Goal: Transaction & Acquisition: Purchase product/service

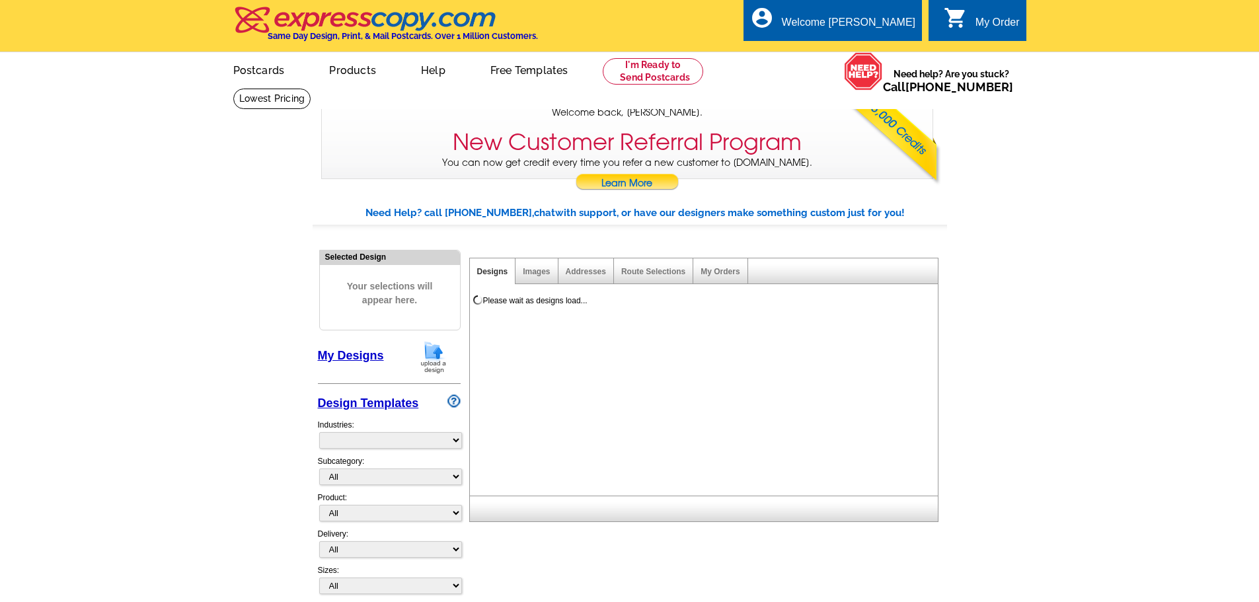
select select "785"
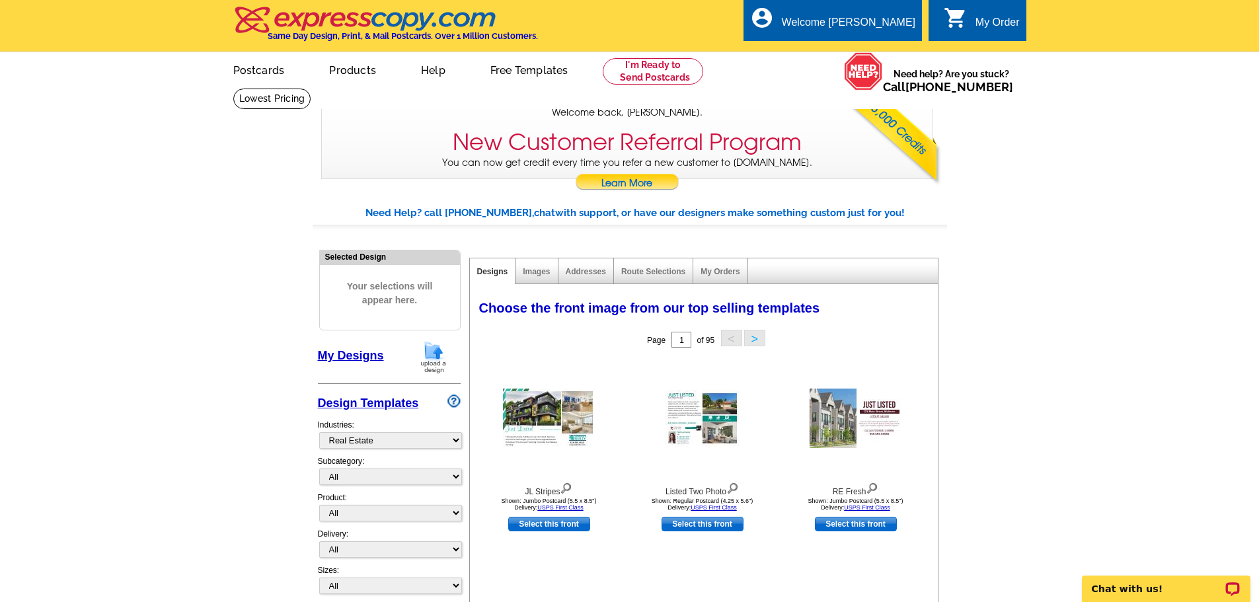
click at [426, 347] on img at bounding box center [433, 357] width 34 height 34
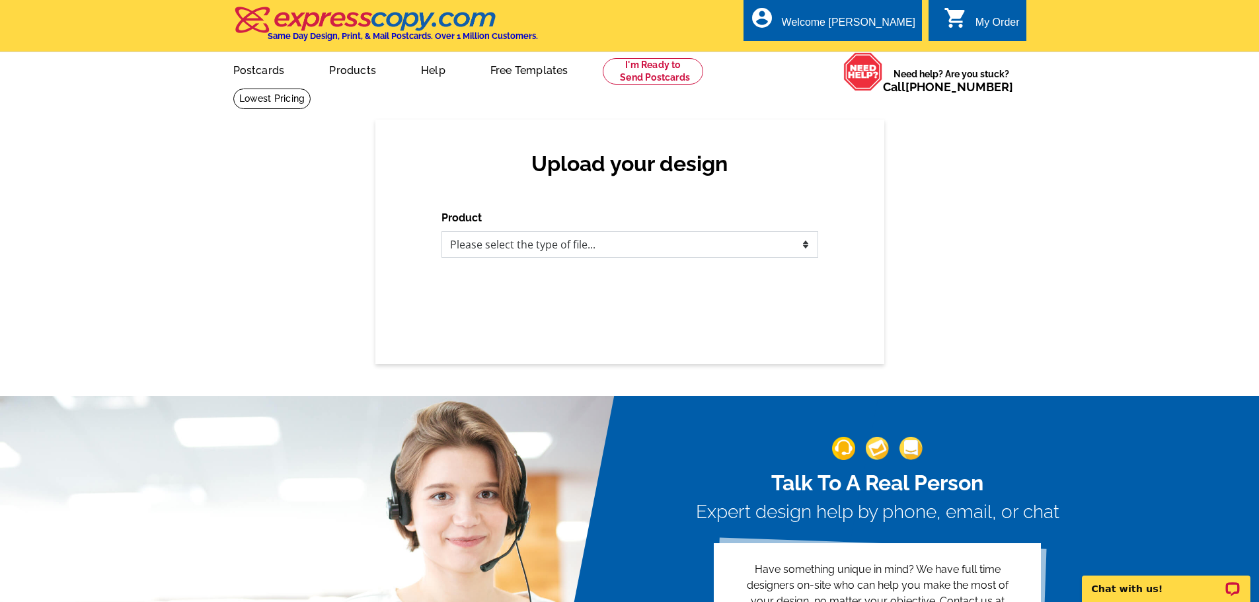
click at [497, 250] on select "Please select the type of file... Postcards Business Cards Letters and flyers G…" at bounding box center [630, 244] width 377 height 26
select select "2"
click at [442, 232] on select "Please select the type of file... Postcards Business Cards Letters and flyers G…" at bounding box center [630, 244] width 377 height 26
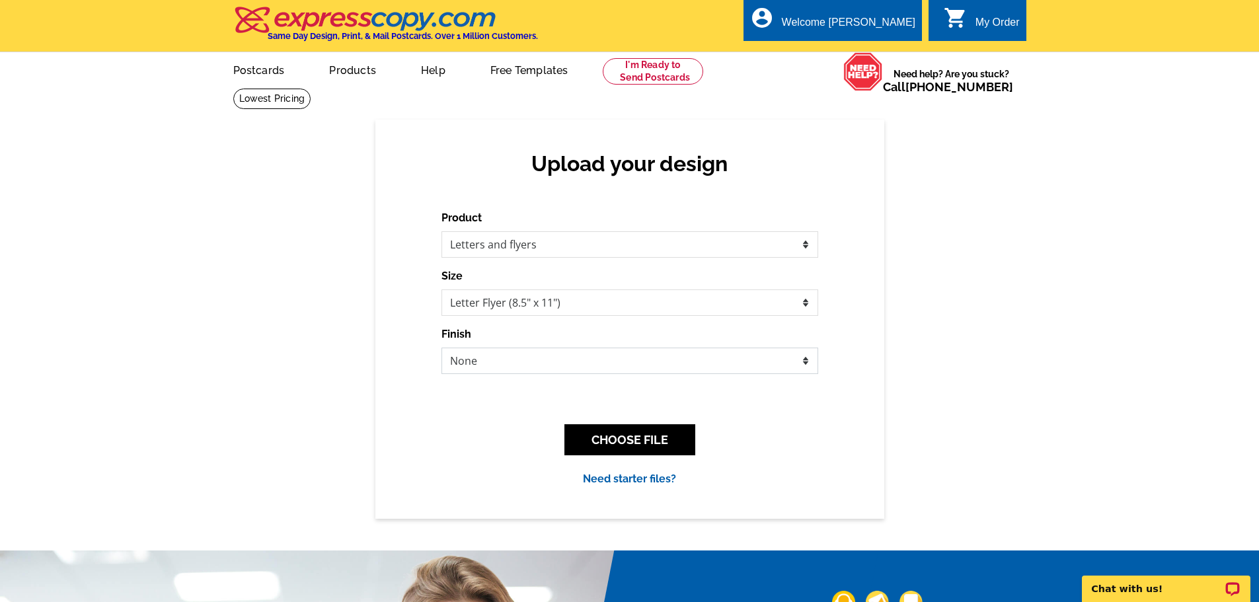
click at [580, 367] on select "None Envelope Mailer Bi-fold Mailer Tri-fold Mailer" at bounding box center [630, 361] width 377 height 26
select select "2"
click at [442, 348] on select "None Envelope Mailer Bi-fold Mailer Tri-fold Mailer" at bounding box center [630, 361] width 377 height 26
click at [650, 446] on button "CHOOSE FILE" at bounding box center [629, 439] width 131 height 31
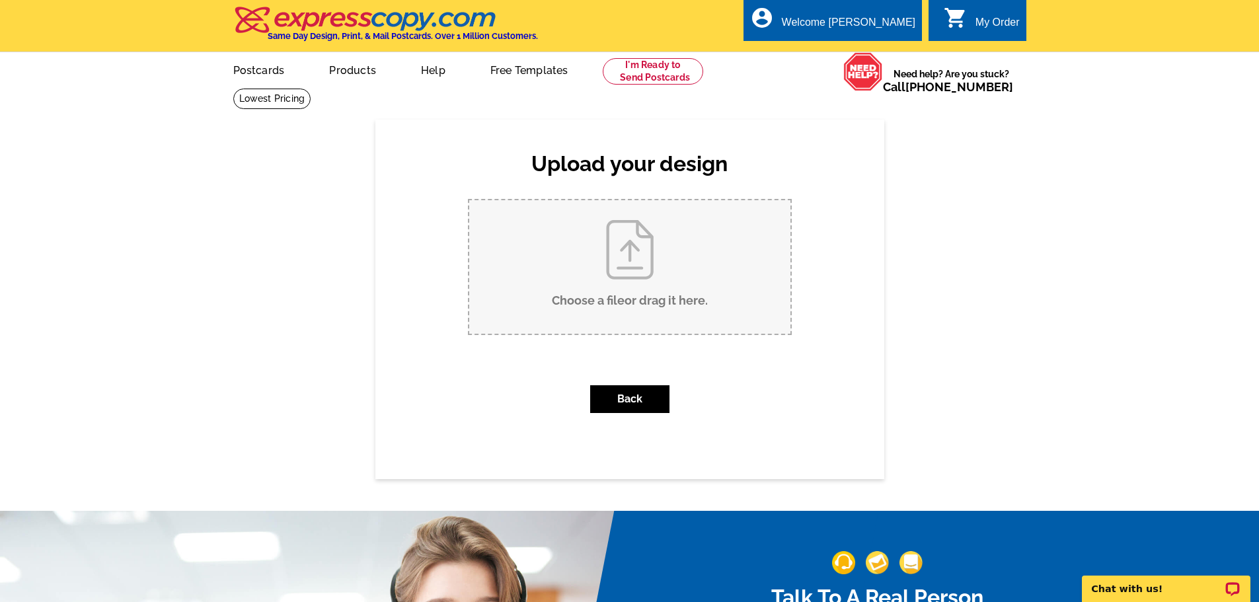
click at [628, 277] on input "Choose a file or drag it here ." at bounding box center [629, 267] width 321 height 134
type input "C:\fakepath\october newsletter.pdf"
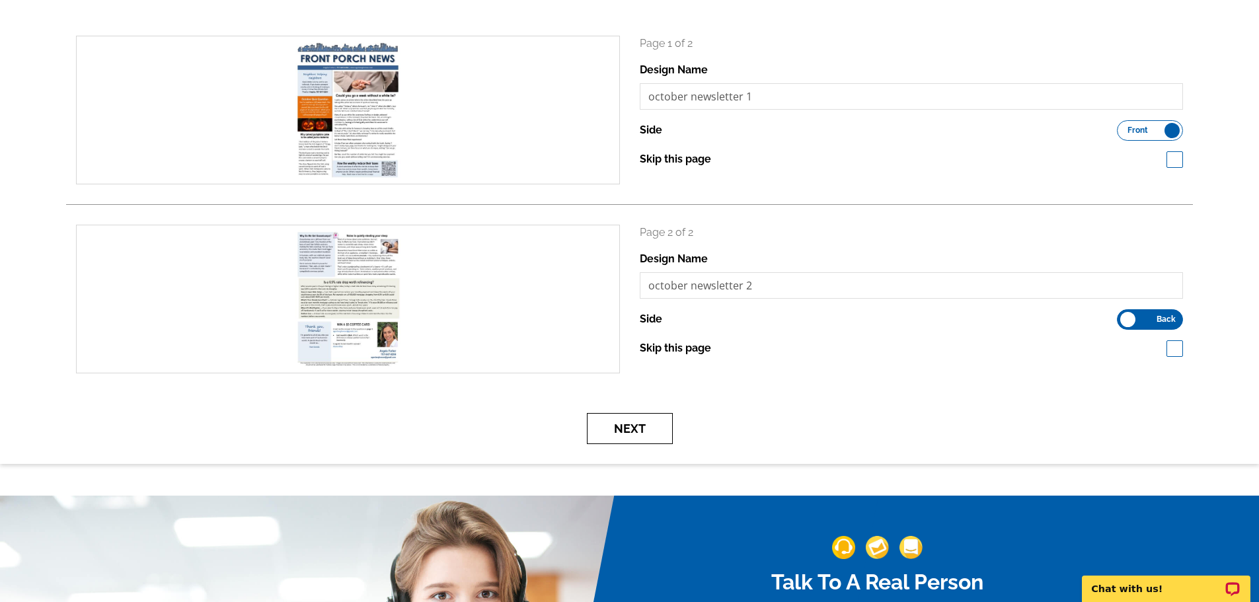
scroll to position [198, 0]
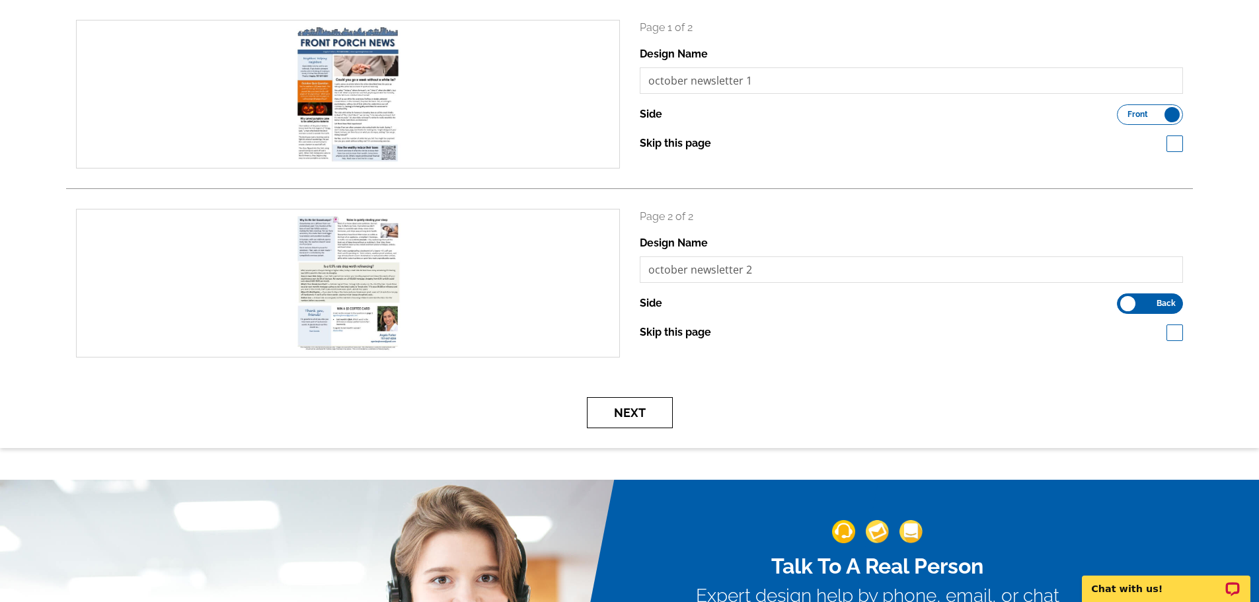
click at [634, 406] on button "Next" at bounding box center [630, 412] width 86 height 31
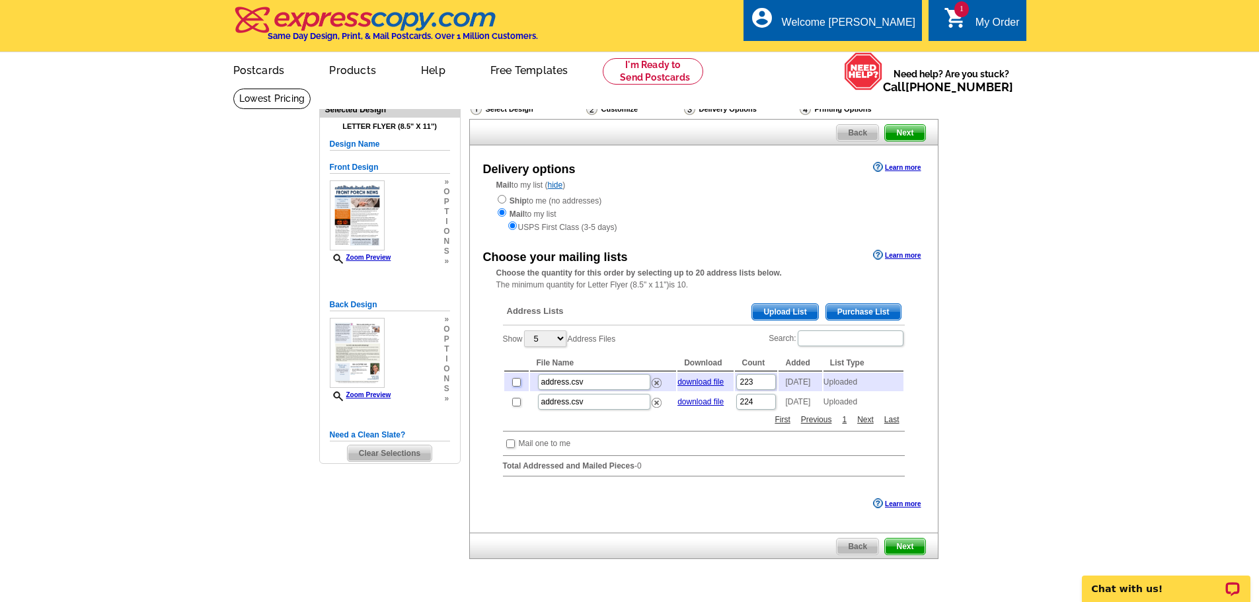
click at [516, 387] on input "checkbox" at bounding box center [516, 382] width 9 height 9
checkbox input "true"
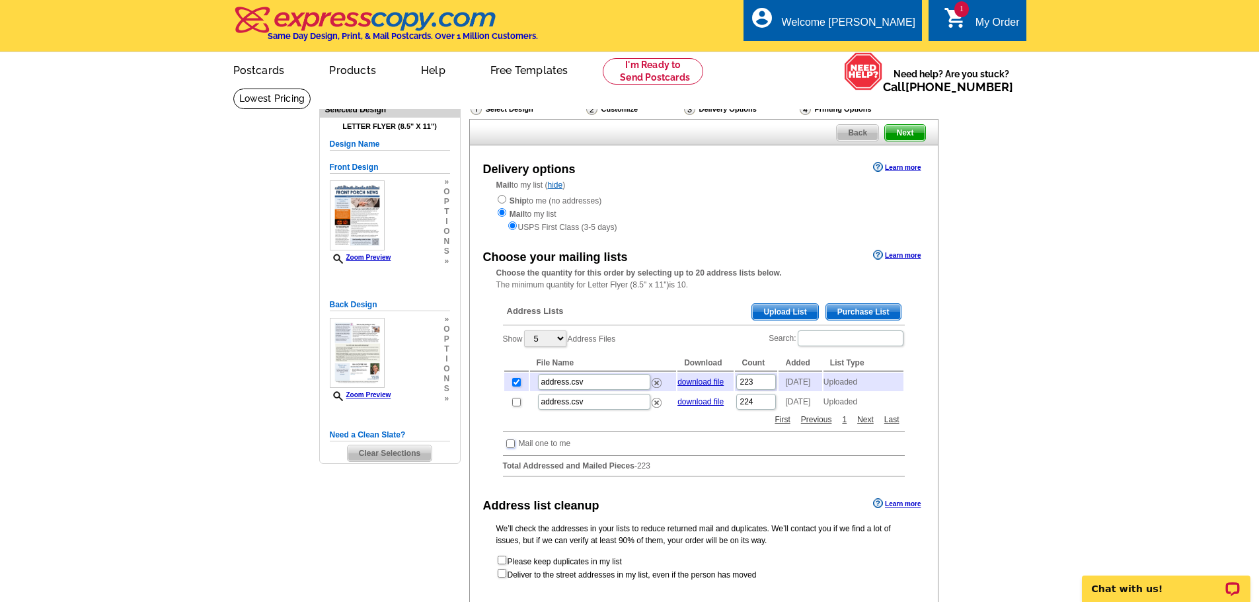
click at [512, 448] on input "checkbox" at bounding box center [510, 444] width 9 height 9
checkbox input "true"
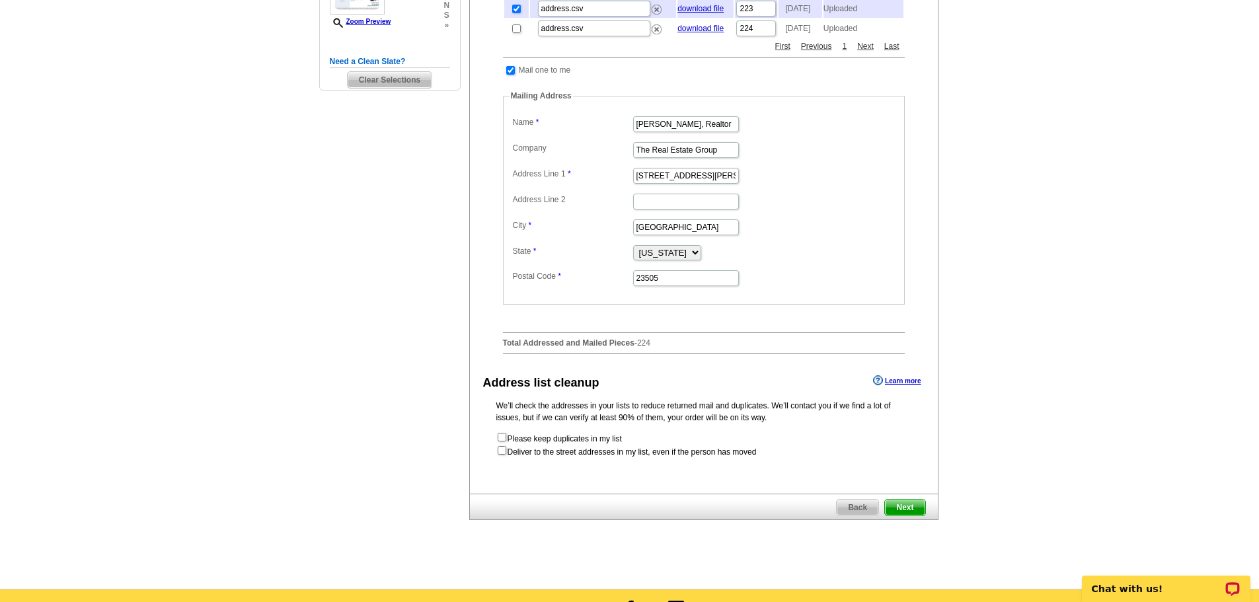
scroll to position [397, 0]
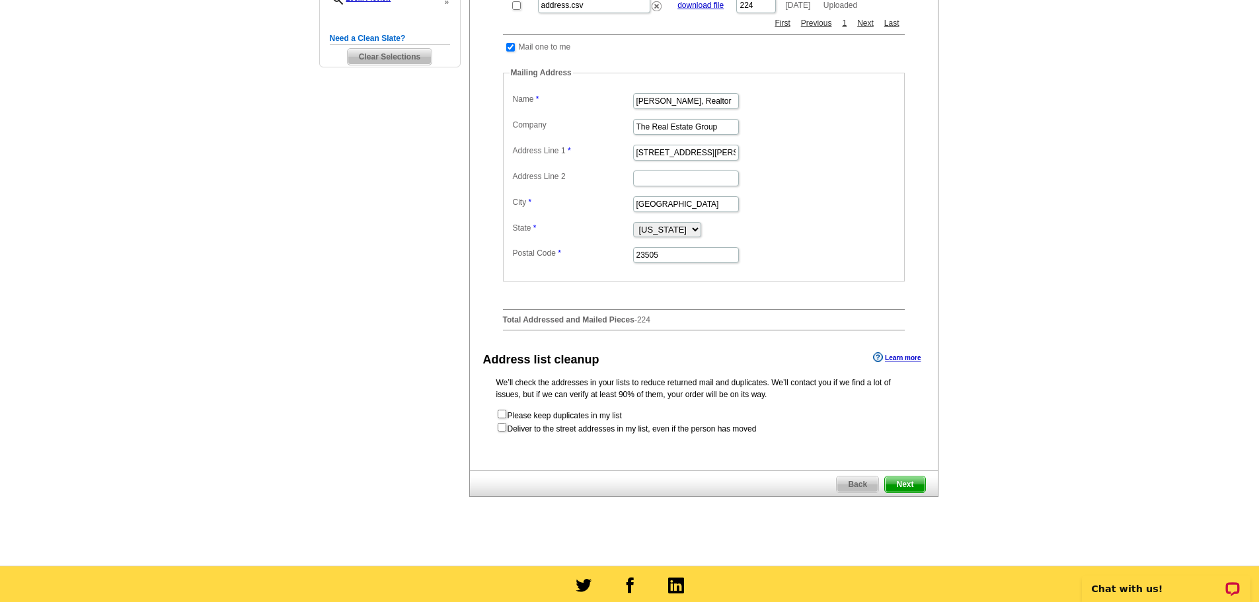
click at [894, 491] on span "Next" at bounding box center [905, 485] width 40 height 16
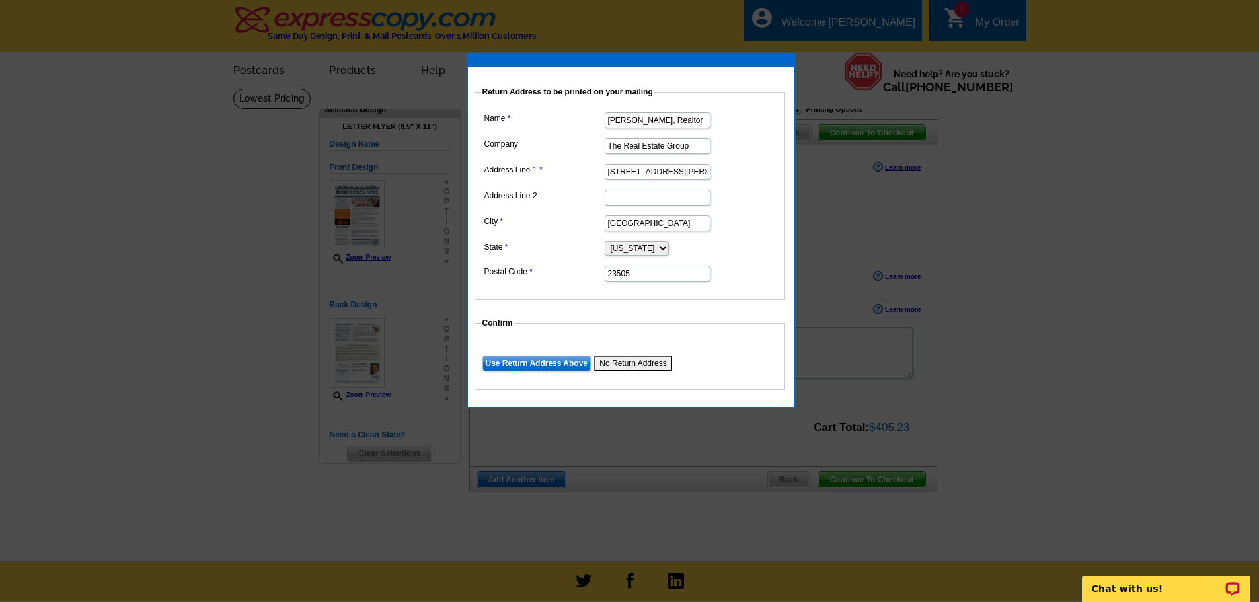
click at [533, 364] on input "Use Return Address Above" at bounding box center [536, 364] width 108 height 16
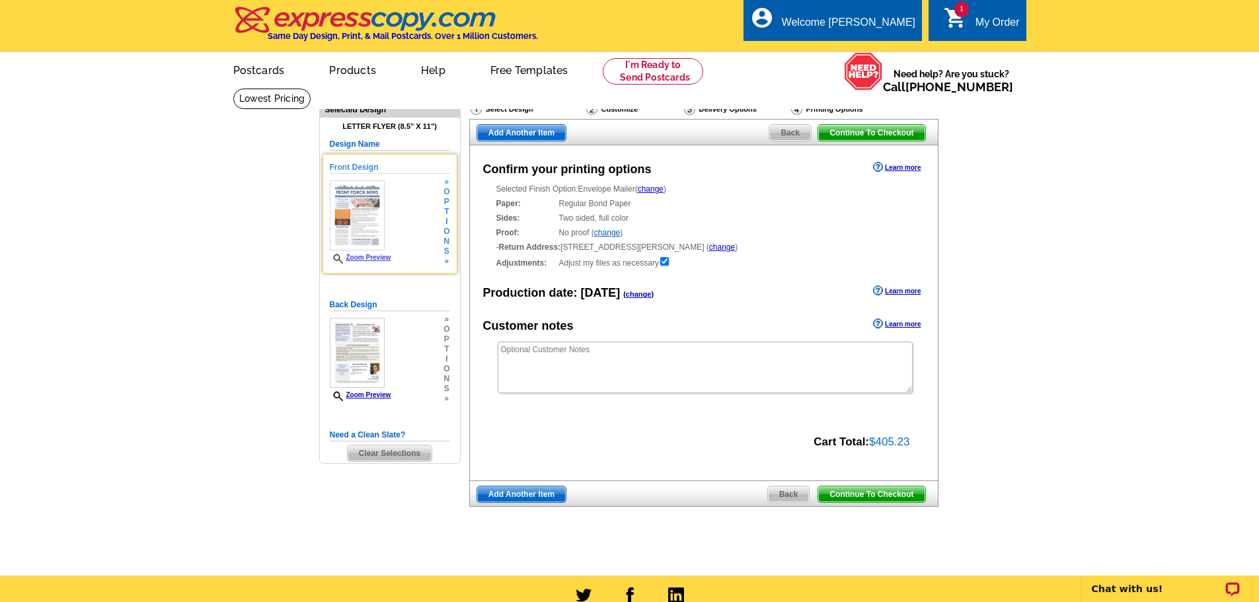
click at [374, 229] on img at bounding box center [357, 215] width 55 height 70
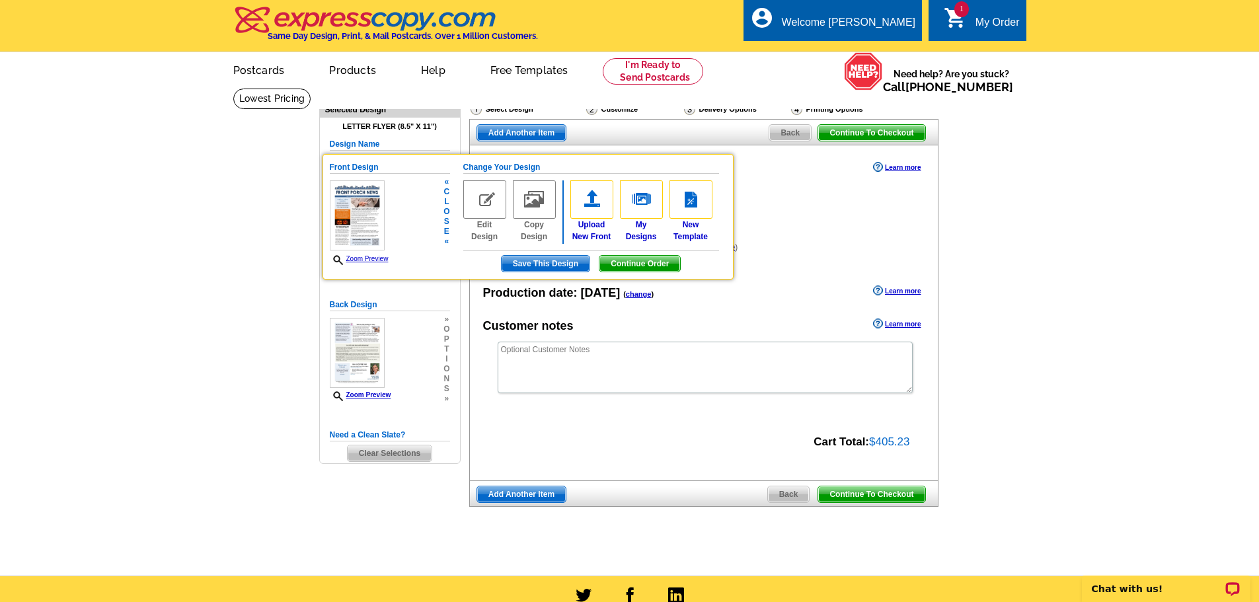
click at [374, 229] on img at bounding box center [357, 215] width 55 height 70
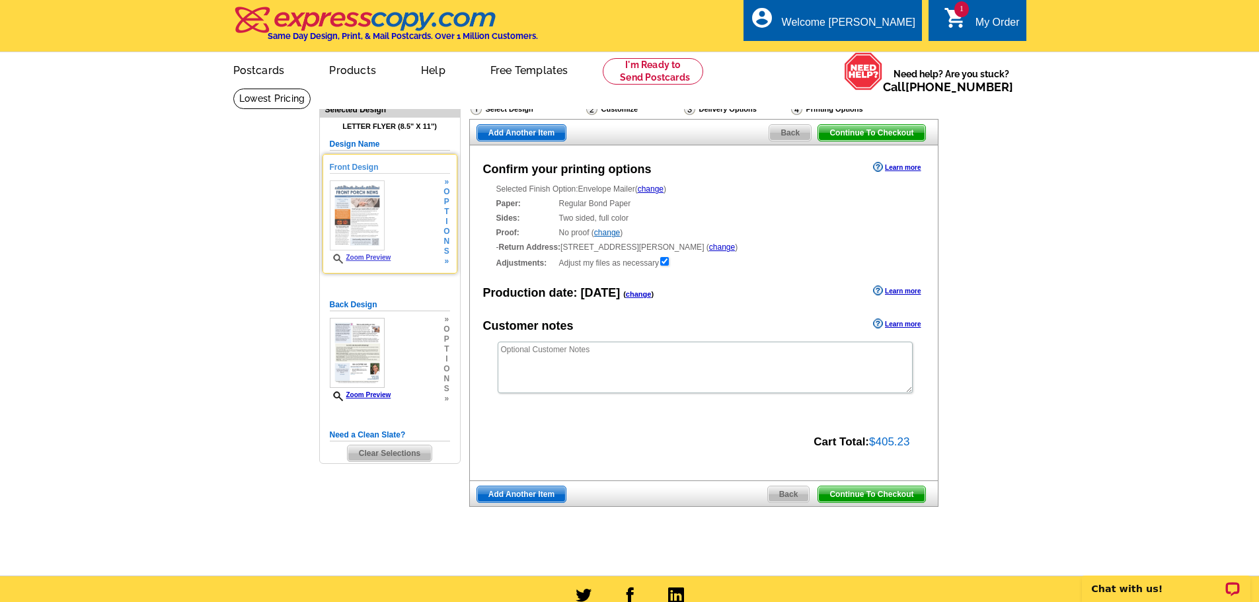
click at [380, 263] on span "Zoom Preview" at bounding box center [360, 259] width 61 height 10
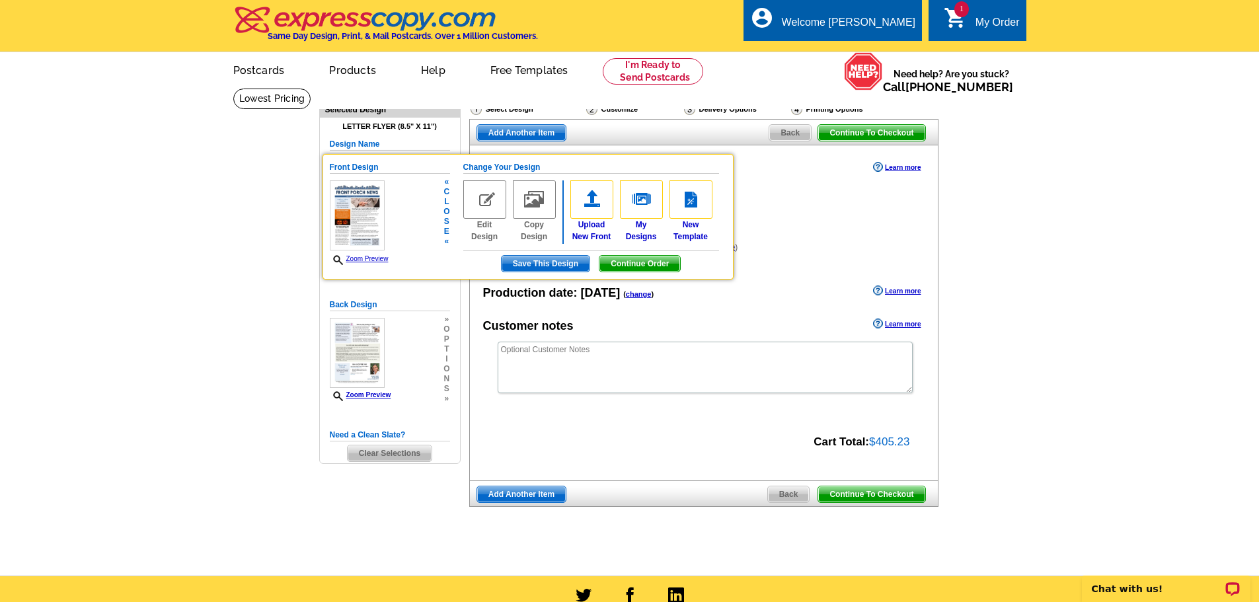
click at [381, 260] on link "Zoom Preview" at bounding box center [359, 258] width 59 height 7
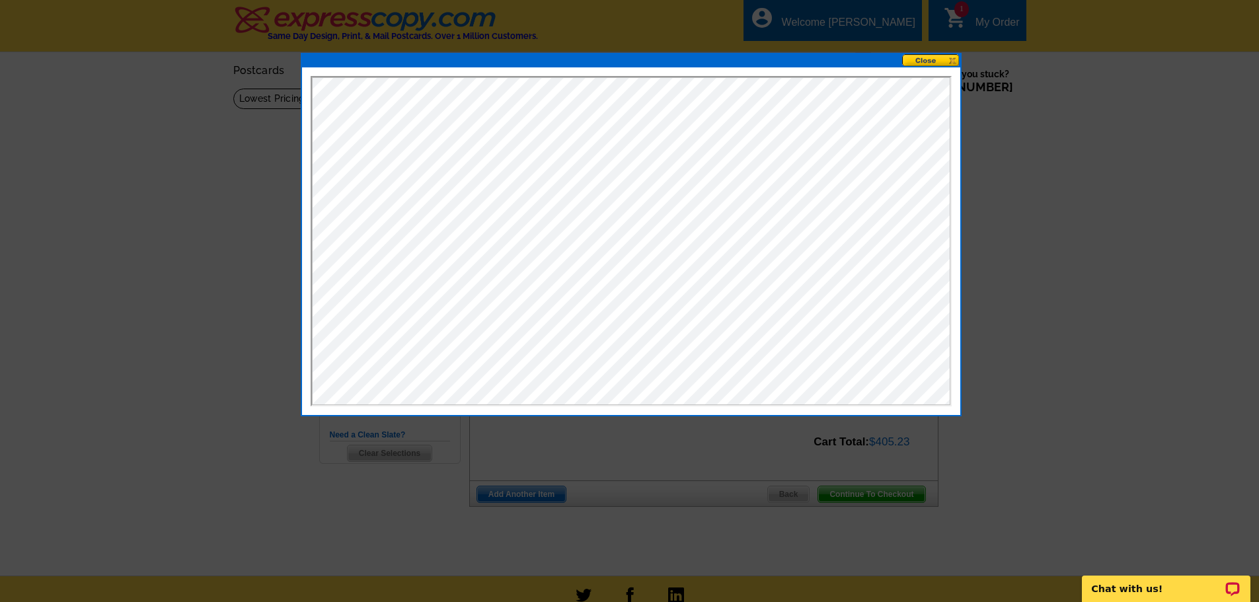
click at [923, 64] on button at bounding box center [931, 60] width 58 height 13
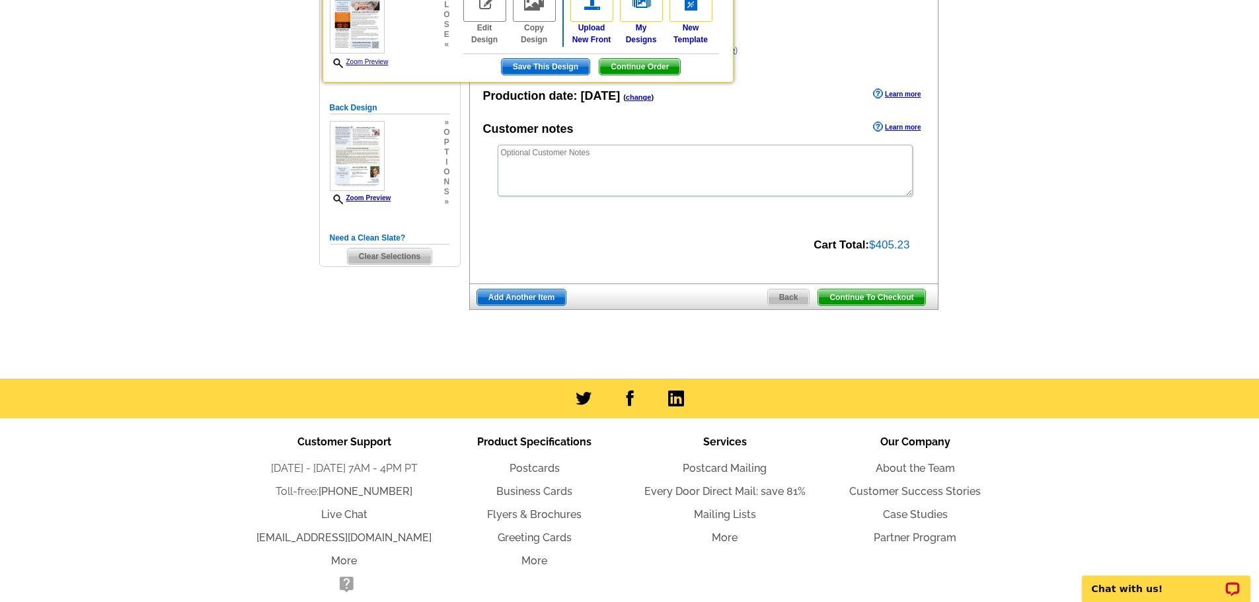
scroll to position [198, 0]
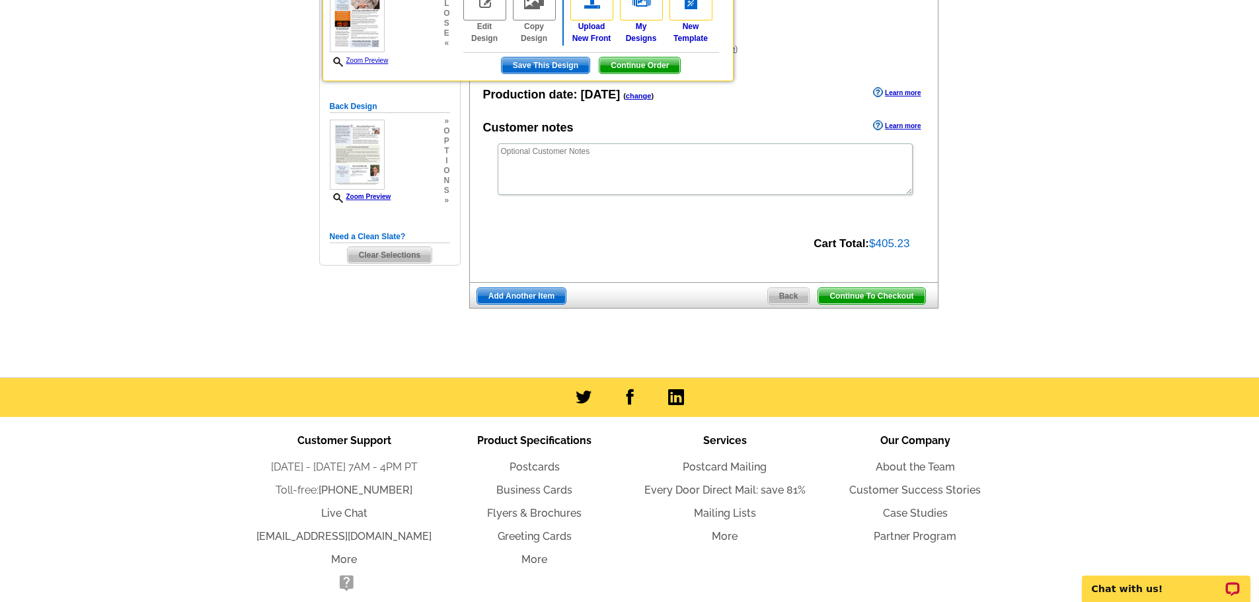
click at [861, 299] on span "Continue To Checkout" at bounding box center [871, 296] width 106 height 16
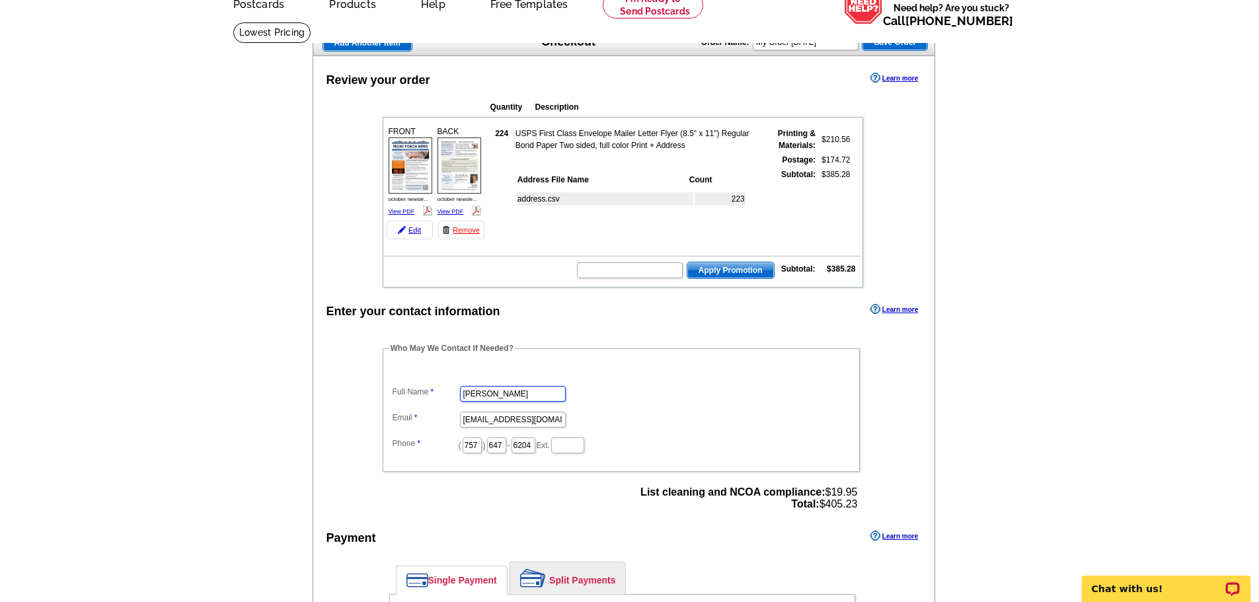
click at [502, 393] on input "[PERSON_NAME]" at bounding box center [513, 394] width 106 height 16
click at [492, 394] on input "[PERSON_NAME]" at bounding box center [513, 394] width 106 height 16
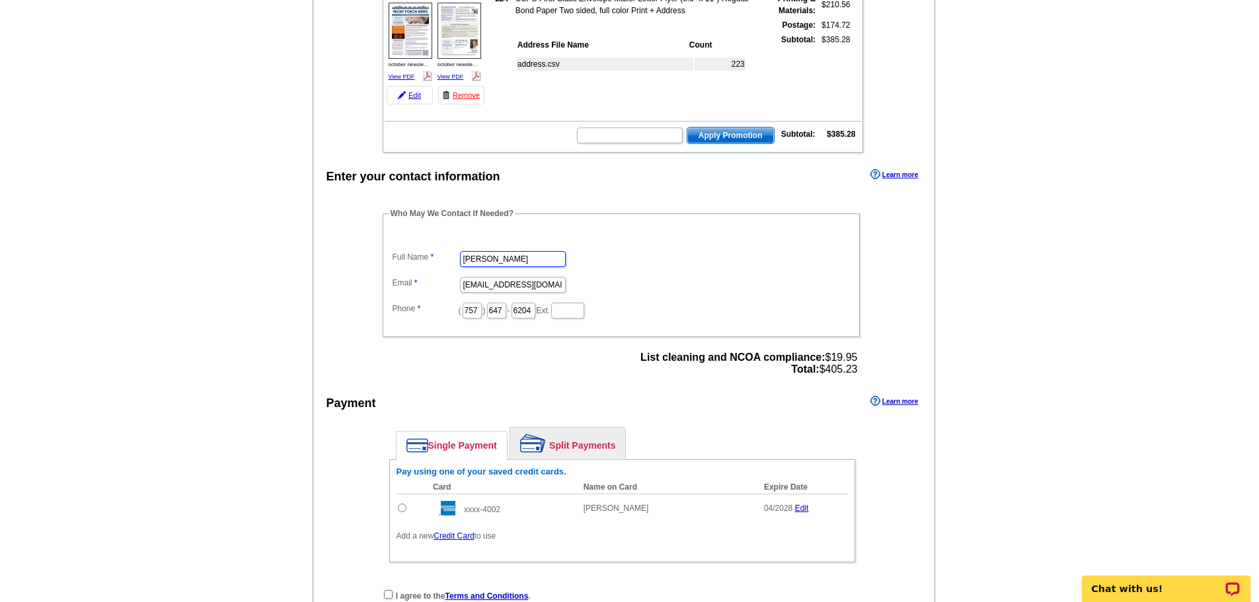
scroll to position [264, 0]
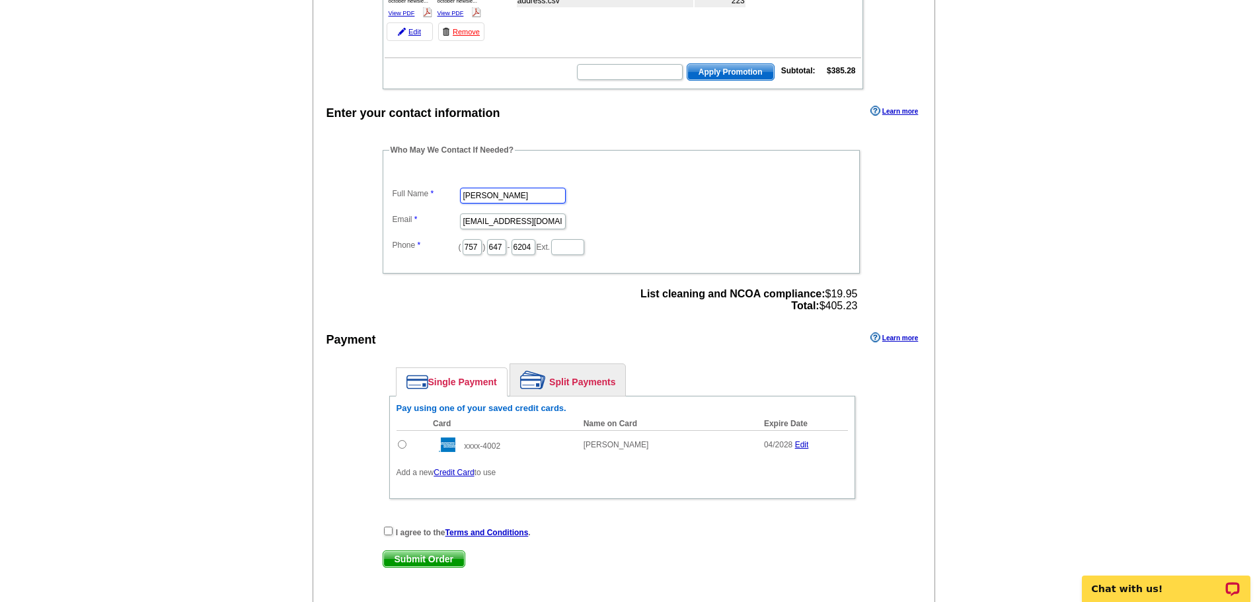
type input "[PERSON_NAME]"
click at [399, 447] on input "radio" at bounding box center [402, 444] width 9 height 9
radio input "true"
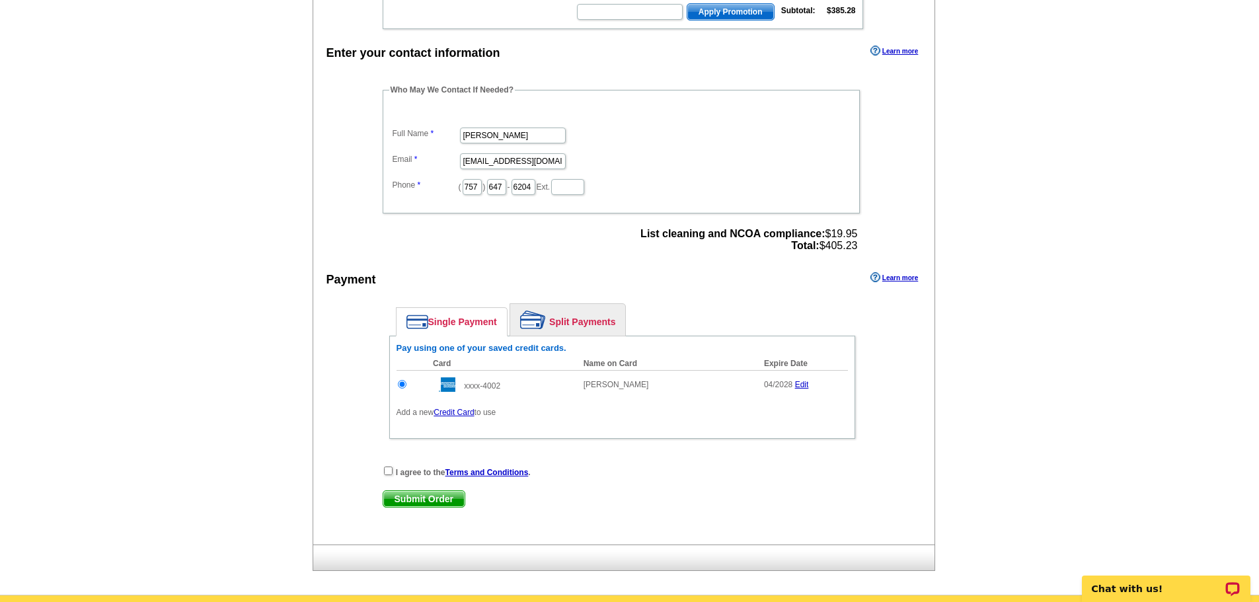
scroll to position [397, 0]
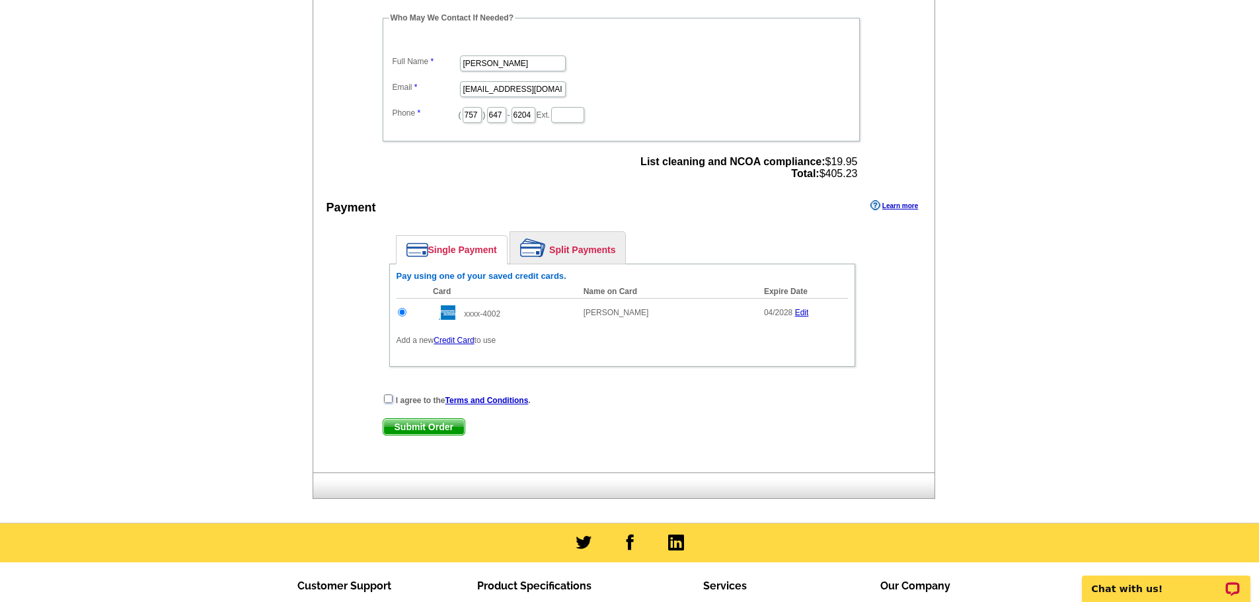
click at [389, 402] on input "checkbox" at bounding box center [388, 399] width 9 height 9
checkbox input "true"
click at [414, 432] on span "Submit Order" at bounding box center [423, 427] width 81 height 16
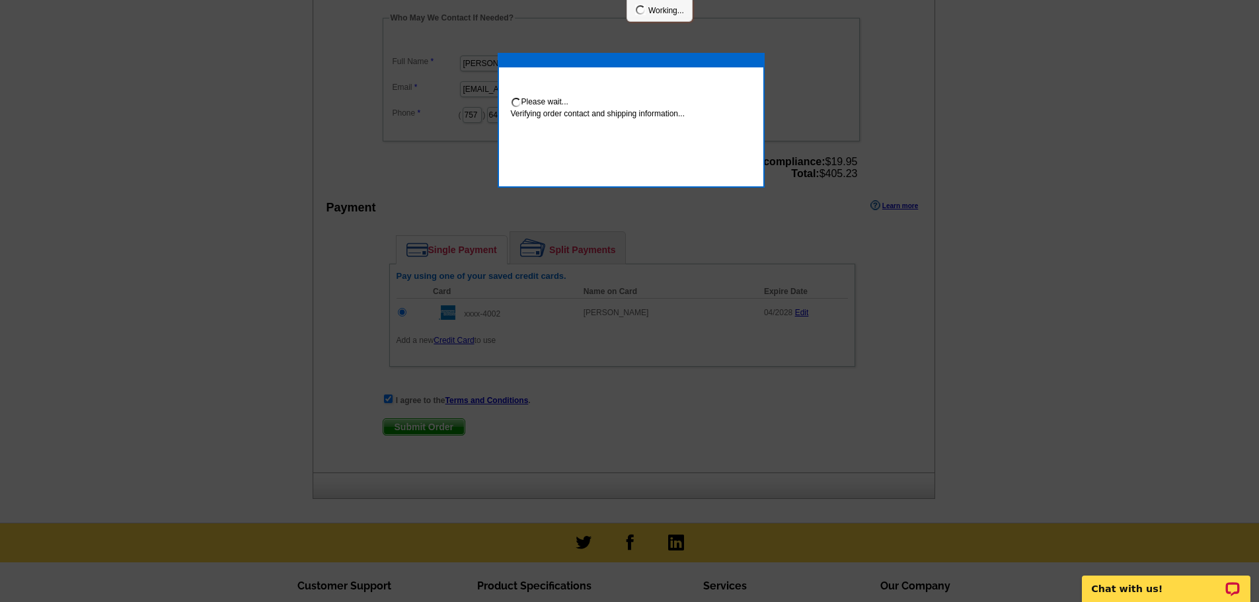
scroll to position [391, 0]
